Goal: Communication & Community: Answer question/provide support

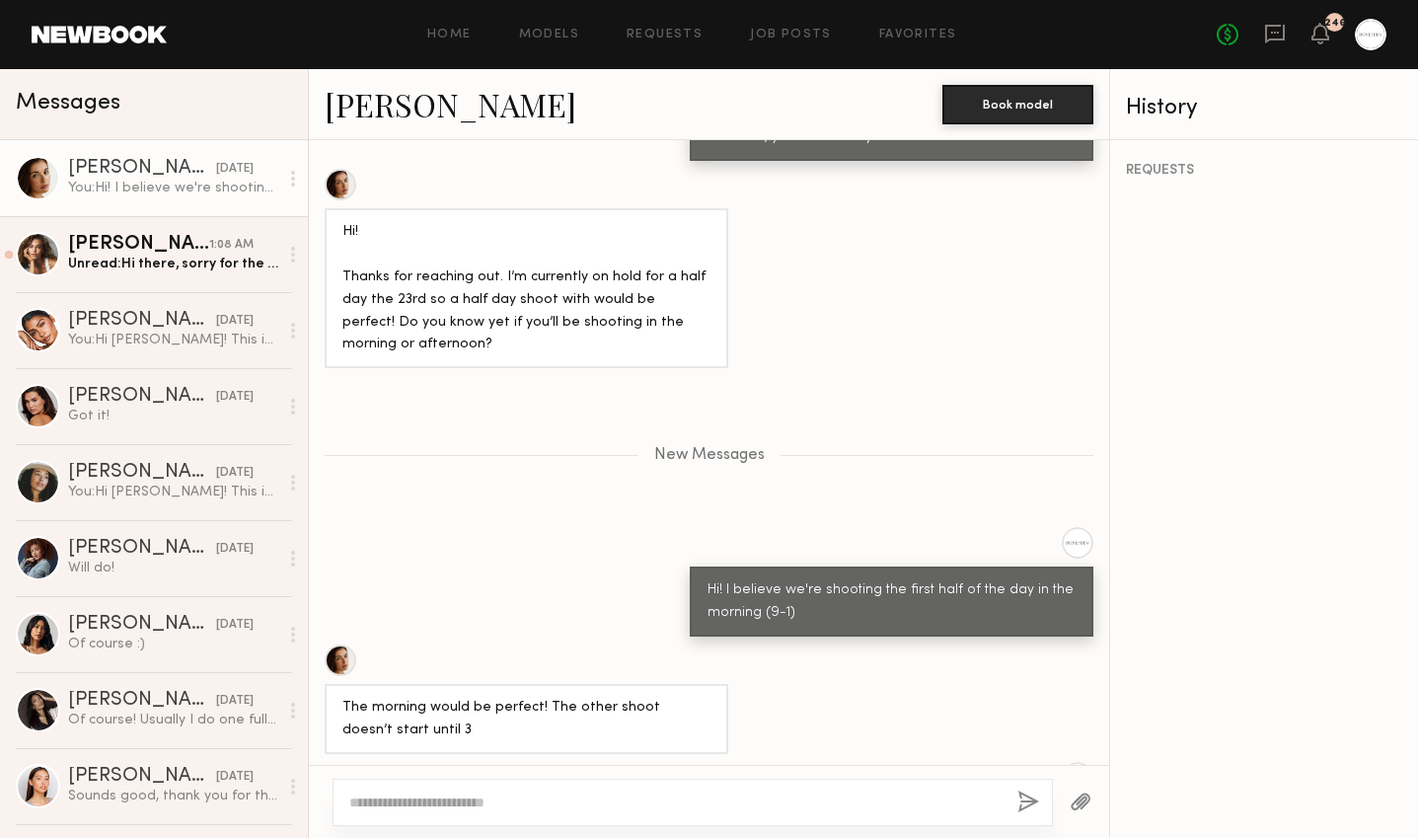
scroll to position [1392, 0]
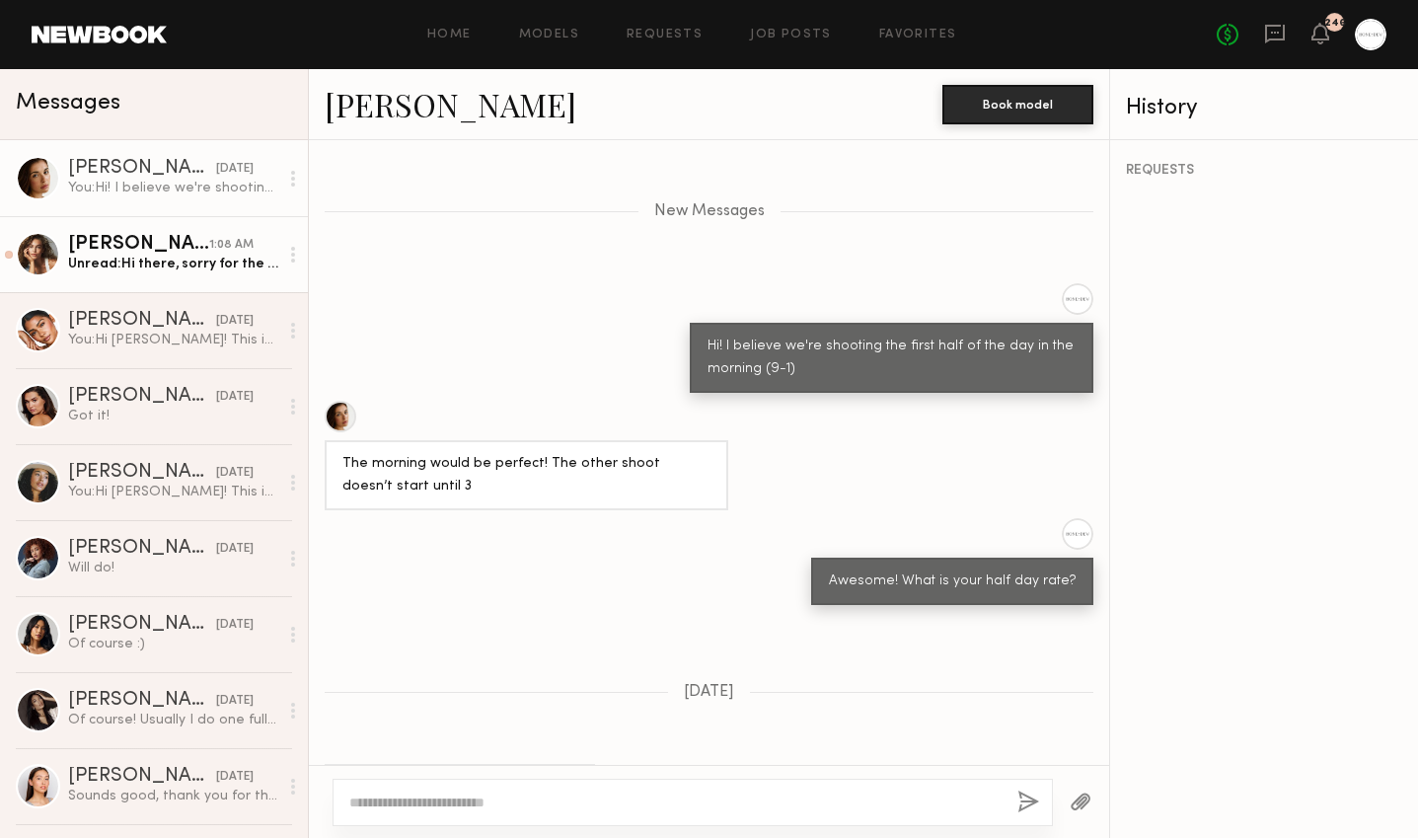
click at [175, 265] on div "Unread: Hi there, sorry for the wait in replying! Yes, I'm available and intere…" at bounding box center [173, 264] width 210 height 19
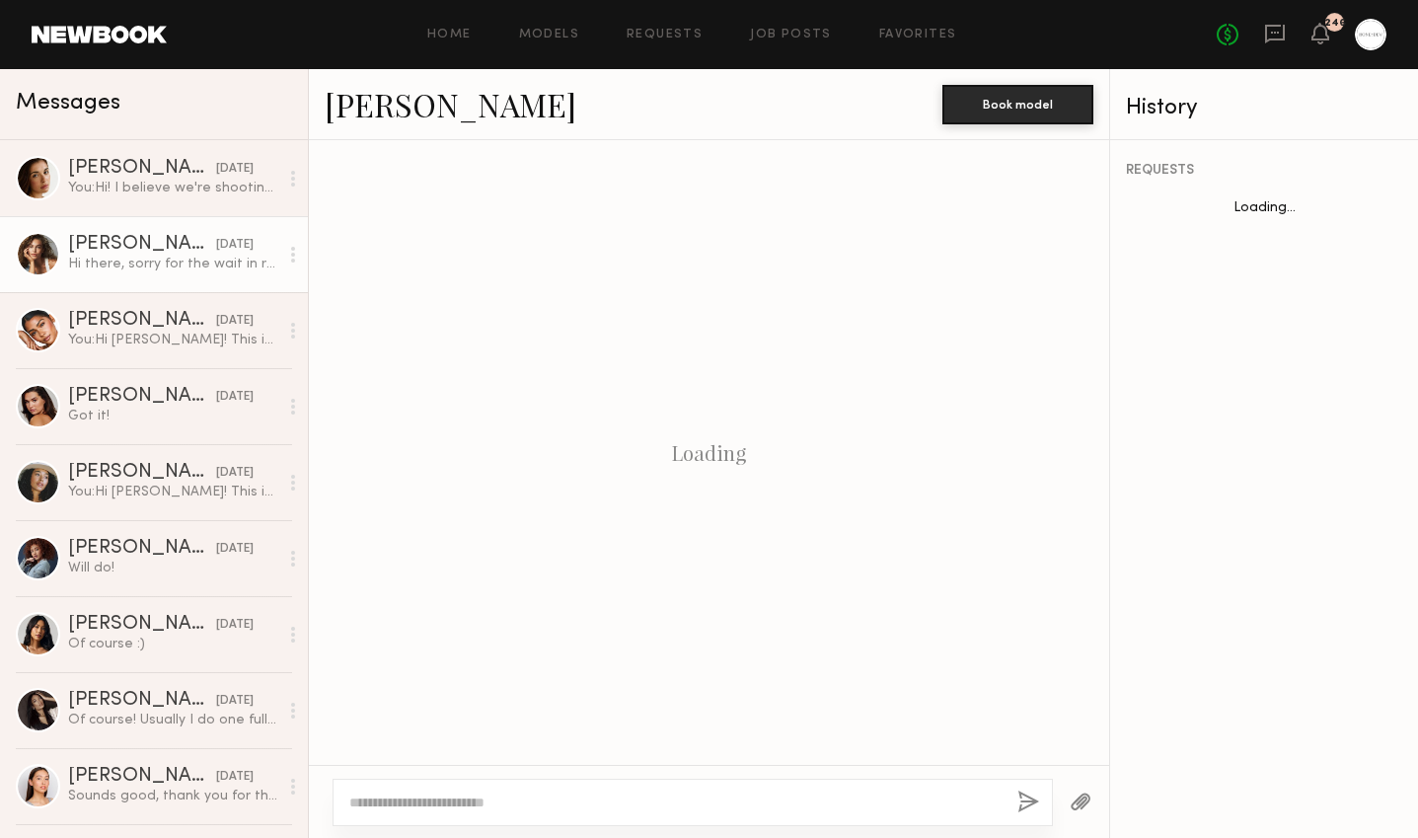
scroll to position [751, 0]
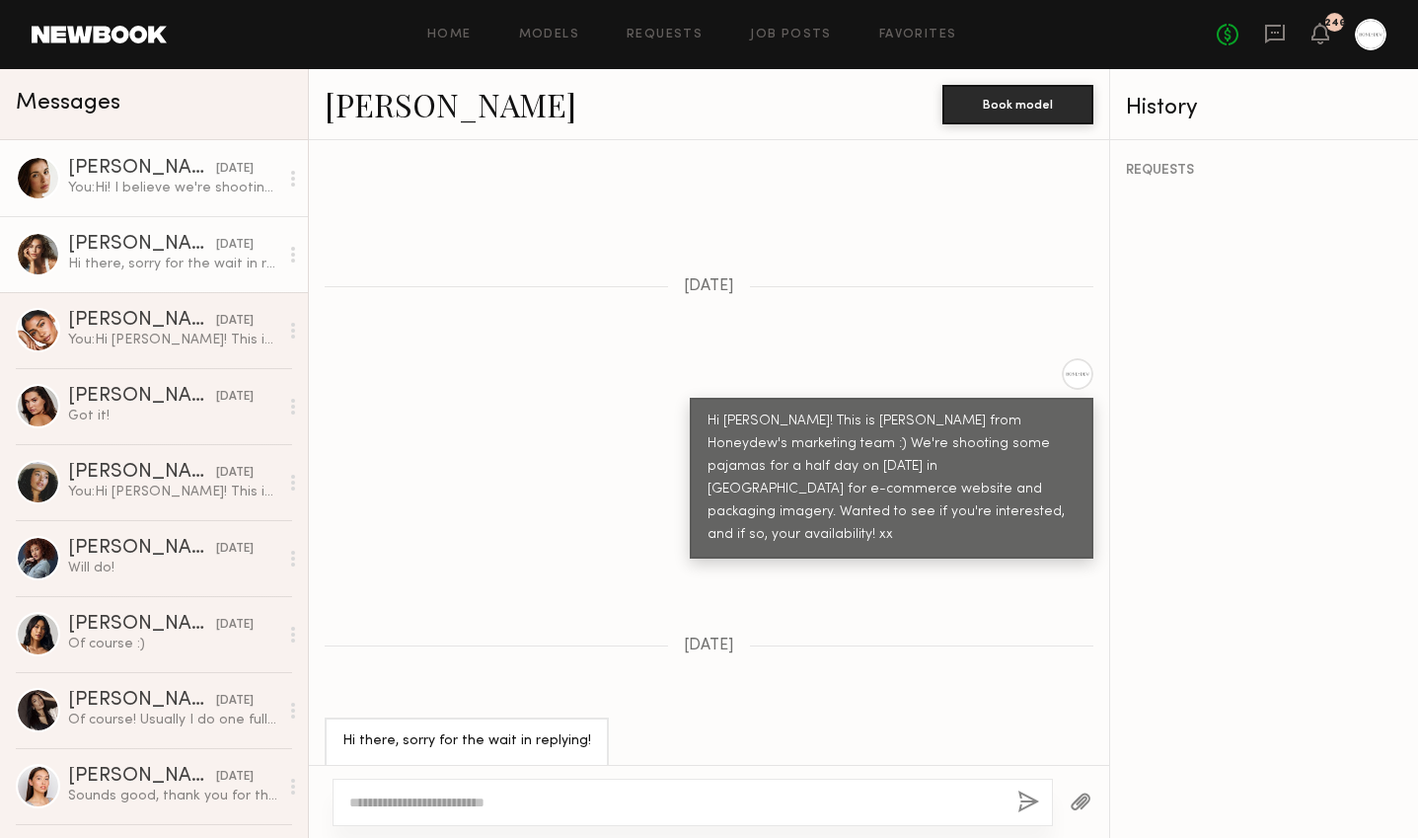
click at [162, 214] on link "[PERSON_NAME] [DATE] You: Hi! I believe we're shooting the first half of the da…" at bounding box center [154, 178] width 308 height 76
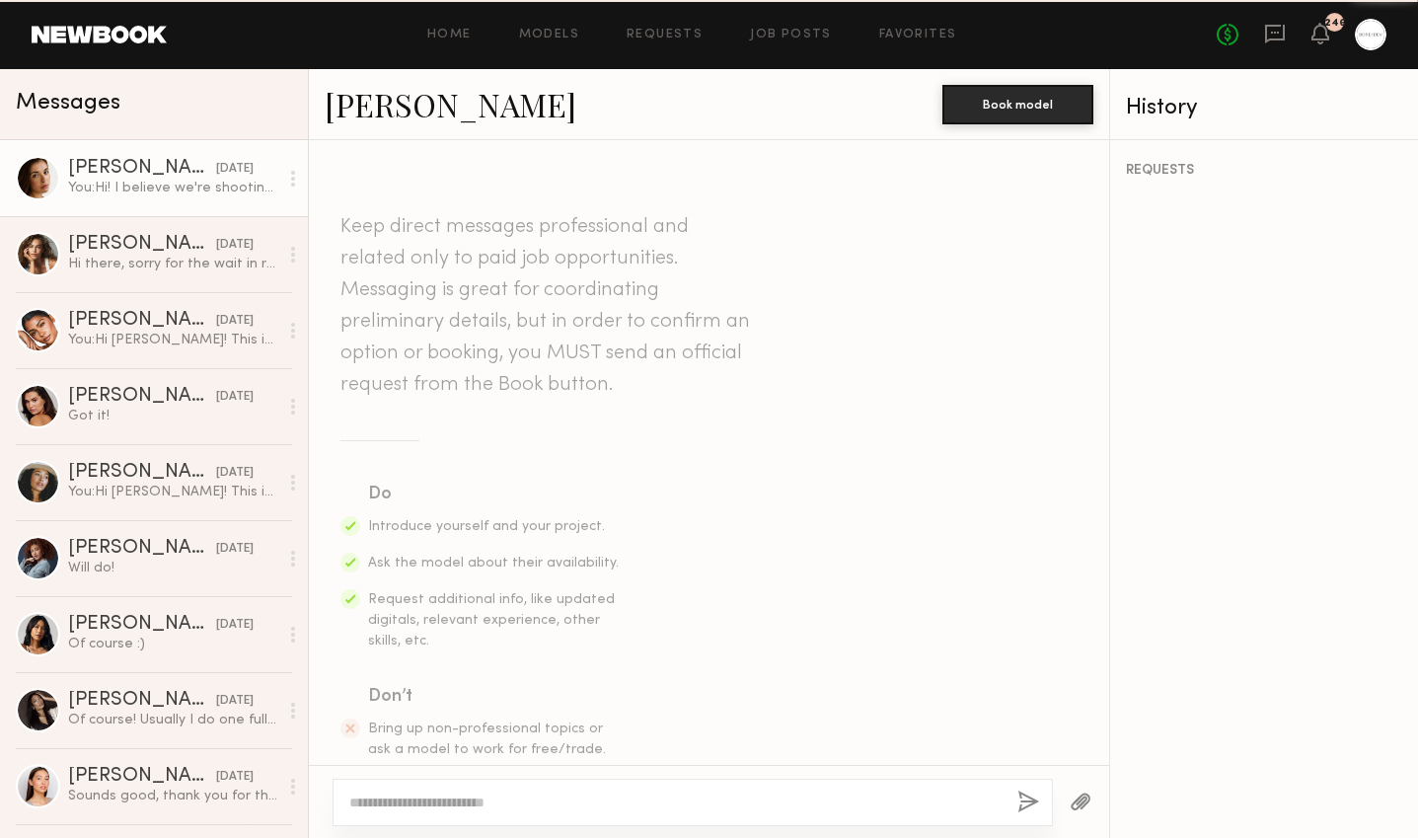
scroll to position [1242, 0]
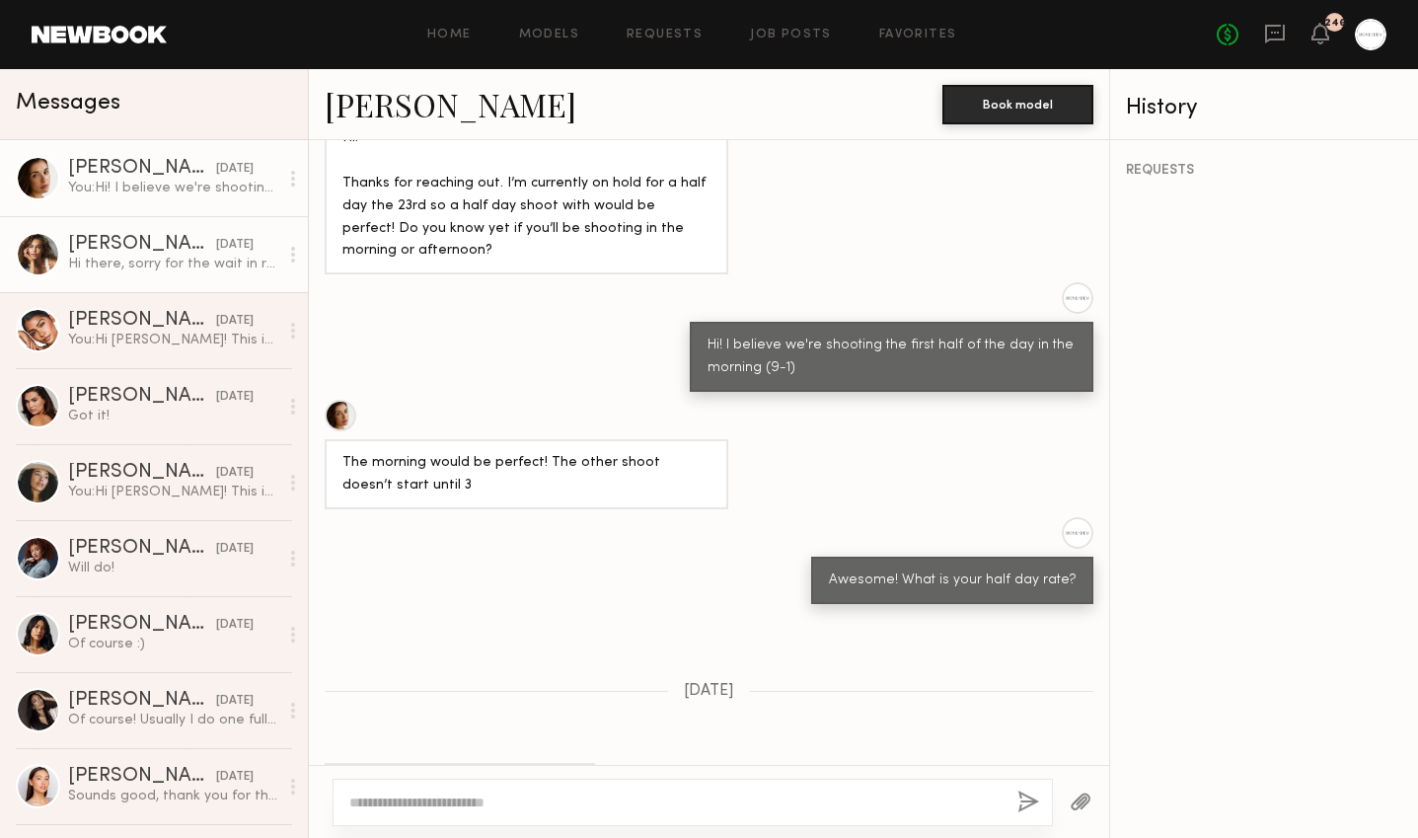
click at [182, 260] on div "Hi there, sorry for the wait in replying! Yes, I'm available and interested!!" at bounding box center [173, 264] width 210 height 19
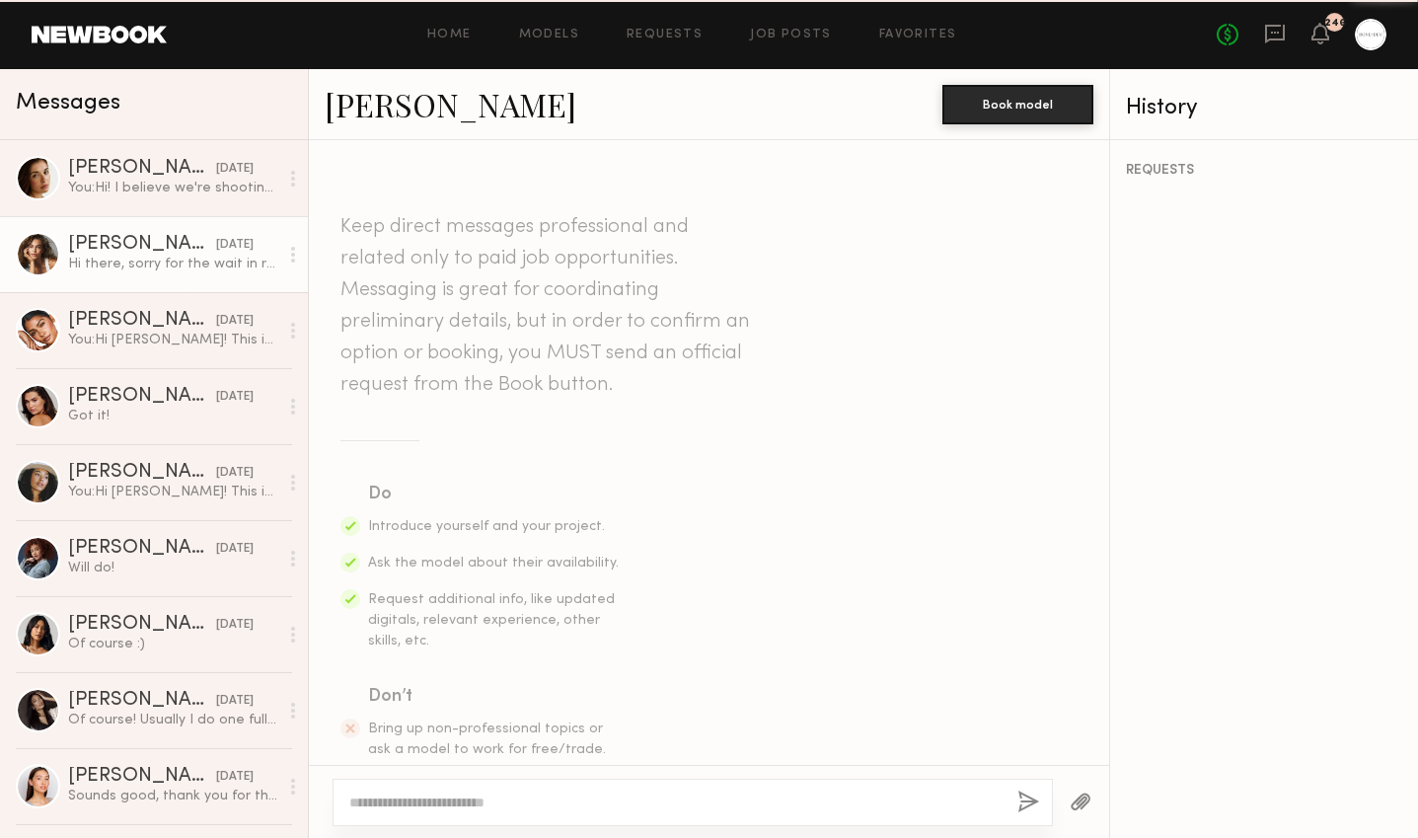
scroll to position [751, 0]
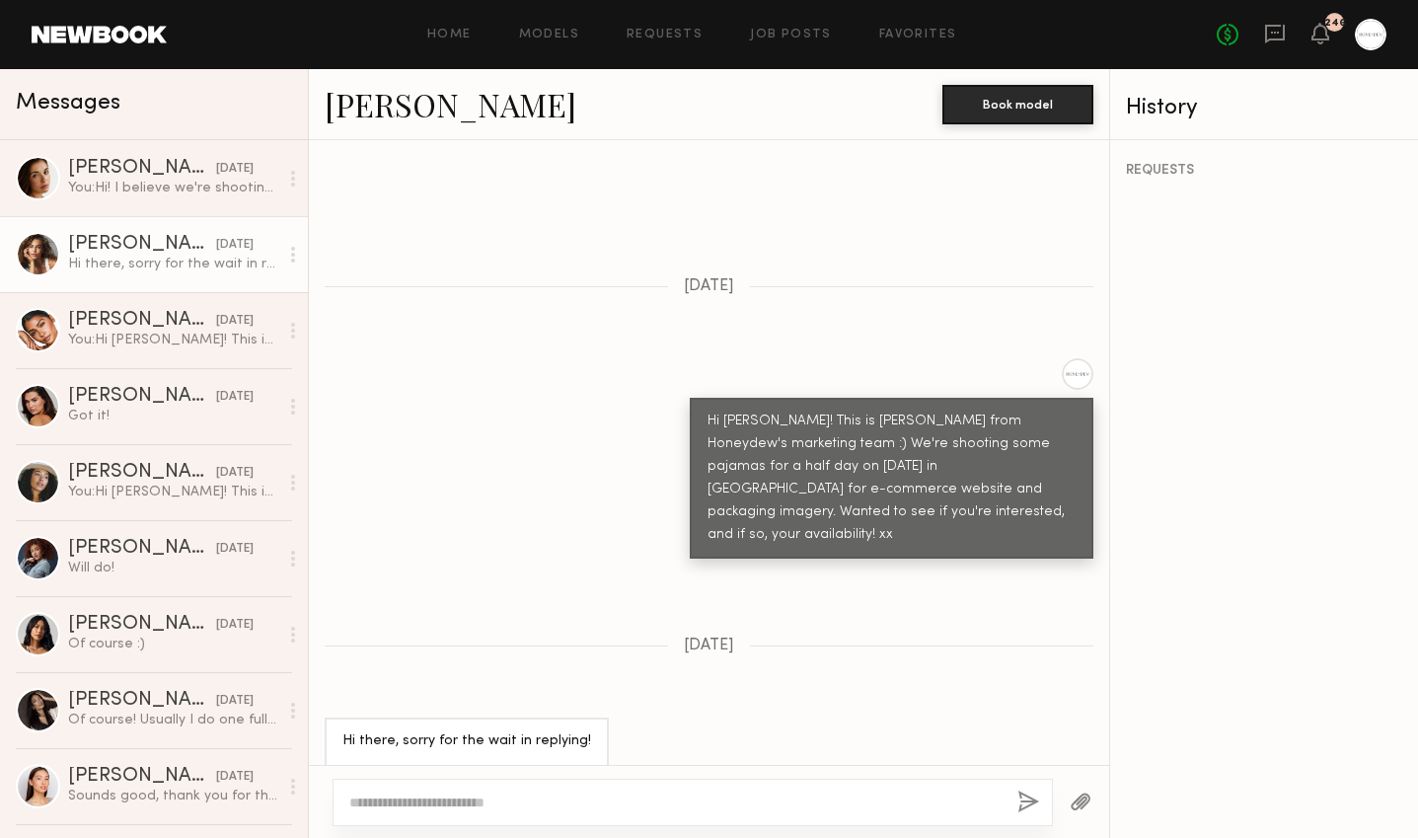
click at [434, 101] on link "[PERSON_NAME]" at bounding box center [451, 104] width 252 height 42
click at [148, 240] on div "[PERSON_NAME]" at bounding box center [142, 245] width 148 height 20
click at [155, 202] on link "[PERSON_NAME] [DATE] You: Hi! I believe we're shooting the first half of the da…" at bounding box center [154, 178] width 308 height 76
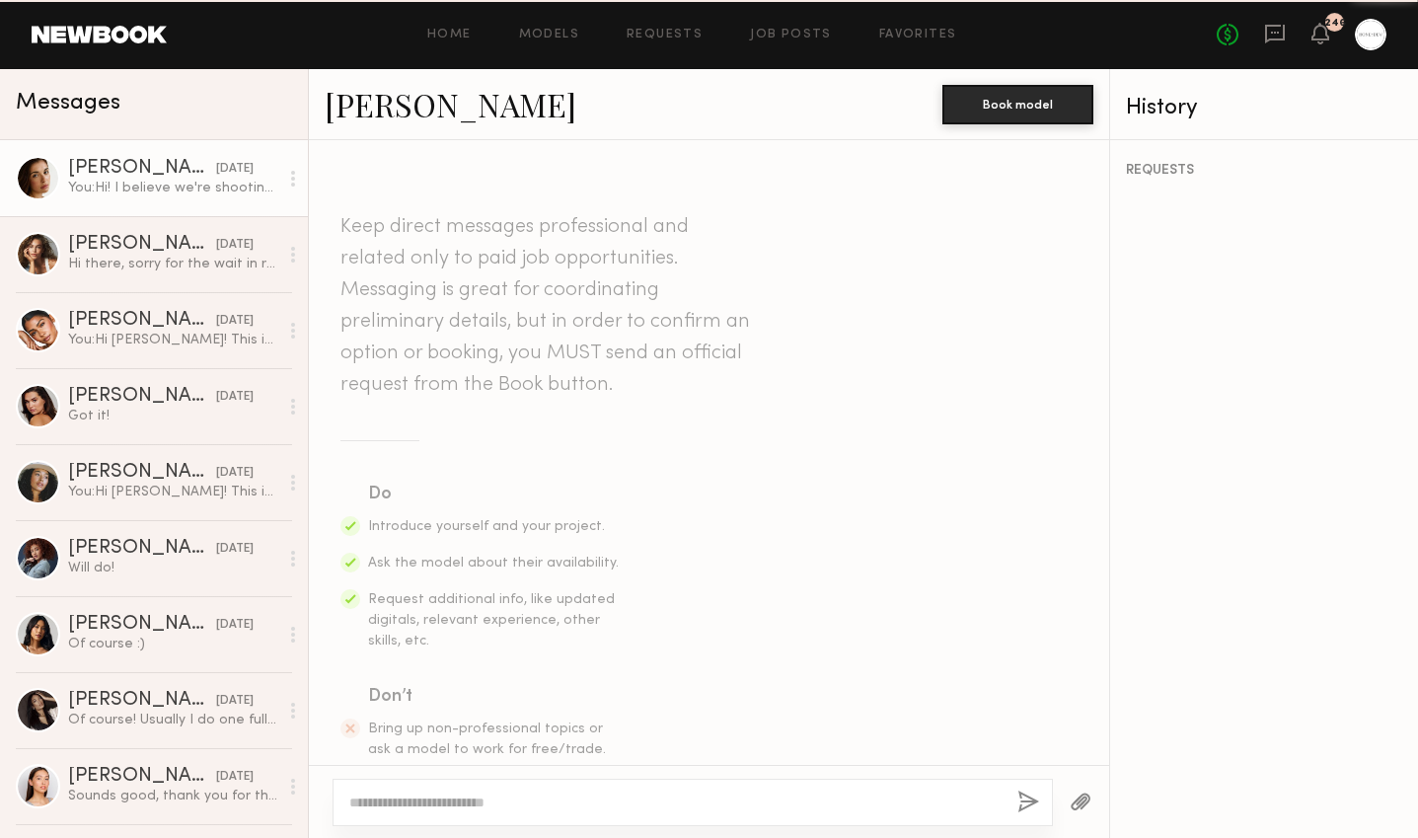
scroll to position [1242, 0]
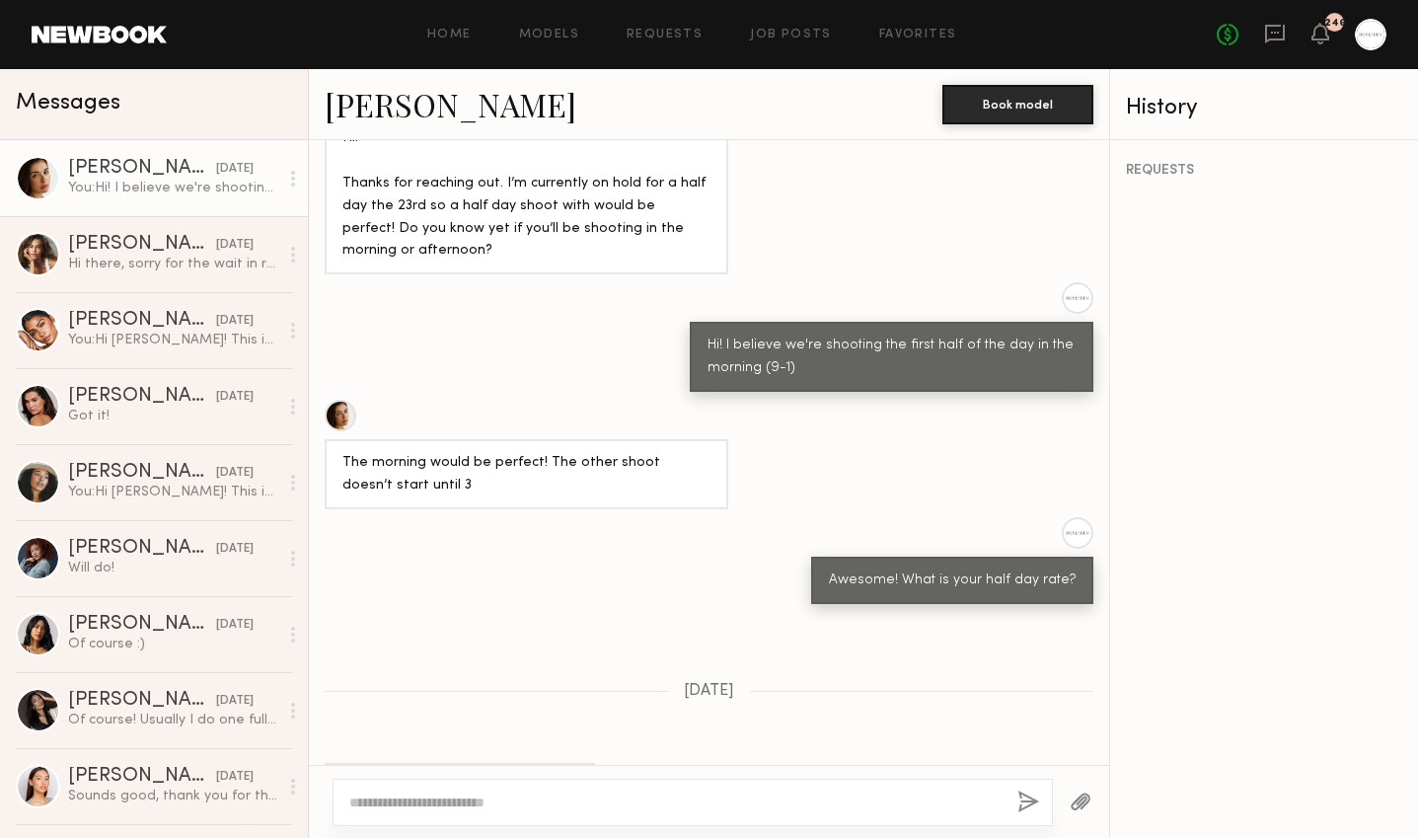
click at [377, 125] on div "[PERSON_NAME] Book model" at bounding box center [709, 104] width 800 height 71
click at [380, 110] on link "[PERSON_NAME]" at bounding box center [451, 104] width 252 height 42
click at [475, 809] on textarea at bounding box center [675, 802] width 652 height 20
